Goal: Task Accomplishment & Management: Manage account settings

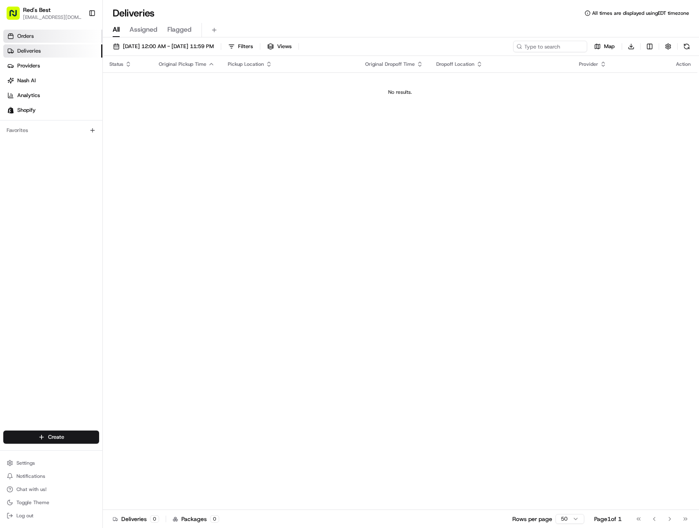
click at [35, 35] on link "Orders" at bounding box center [52, 36] width 99 height 13
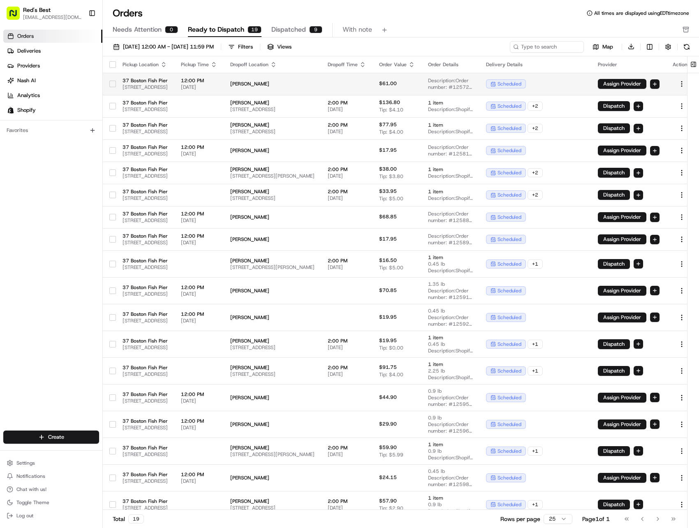
click at [113, 85] on button "button" at bounding box center [112, 84] width 7 height 7
